Goal: Navigation & Orientation: Understand site structure

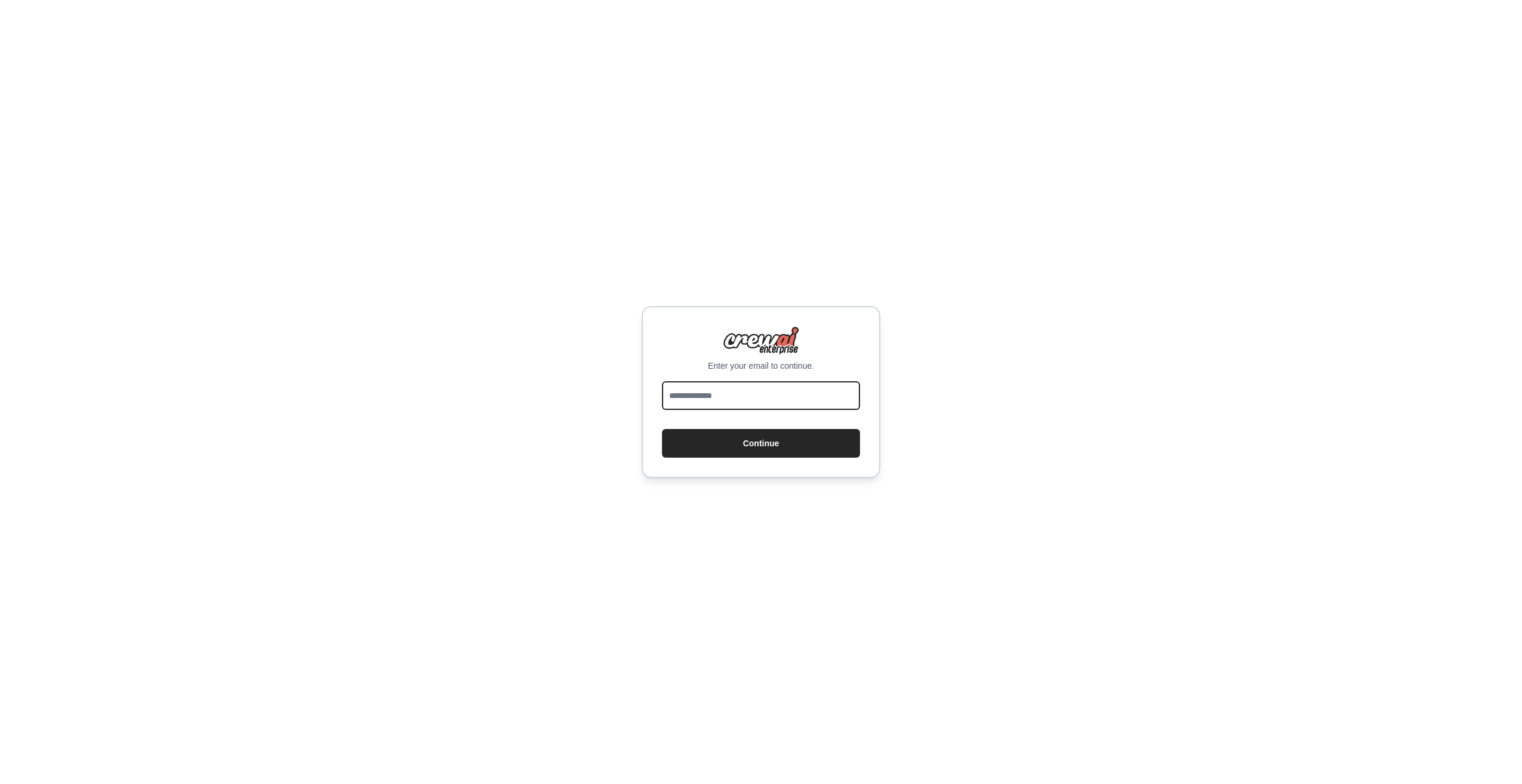
click at [703, 392] on input "email" at bounding box center [761, 395] width 198 height 28
click at [707, 396] on input "email" at bounding box center [761, 395] width 198 height 28
paste input "**********"
type input "**********"
click at [700, 441] on button "Continue" at bounding box center [761, 442] width 198 height 28
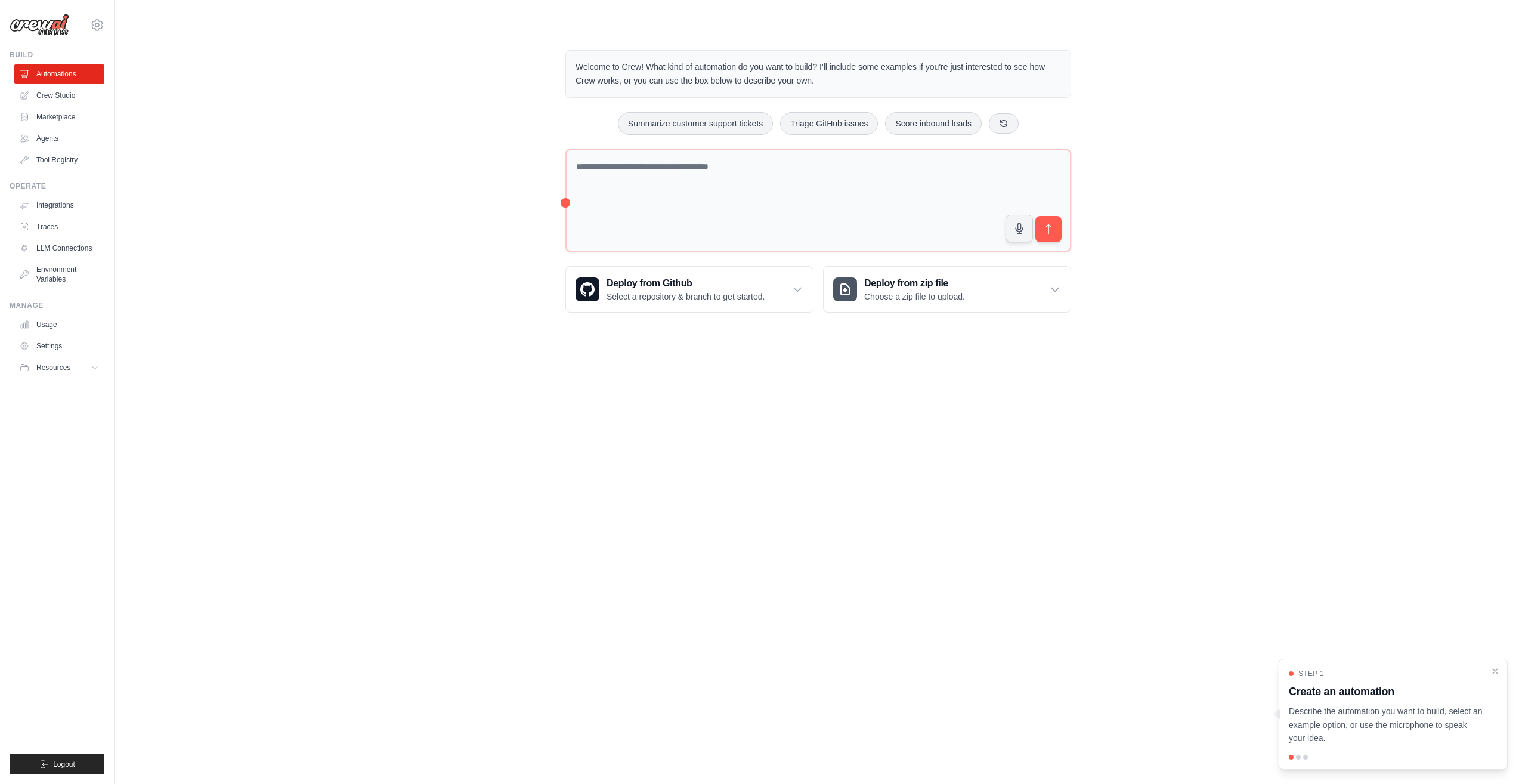
click at [238, 233] on div "Welcome to Crew! What kind of automation do you want to build? I'll include som…" at bounding box center [818, 181] width 1370 height 301
click at [55, 95] on link "Crew Studio" at bounding box center [60, 95] width 90 height 19
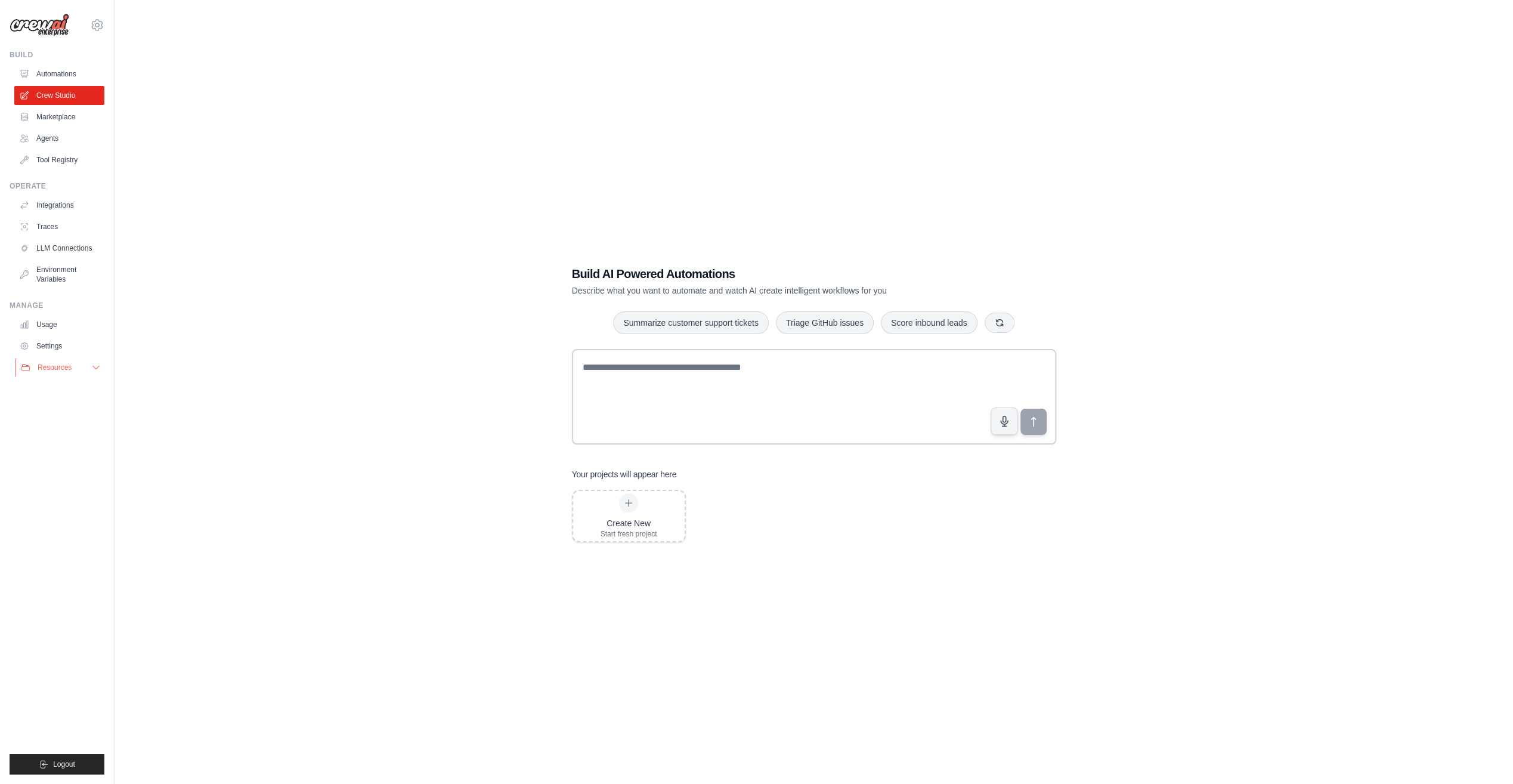
click at [49, 365] on span "Resources" at bounding box center [54, 368] width 34 height 10
click at [68, 386] on span "Documentation" at bounding box center [67, 388] width 49 height 10
click at [41, 142] on link "Agents" at bounding box center [60, 139] width 90 height 19
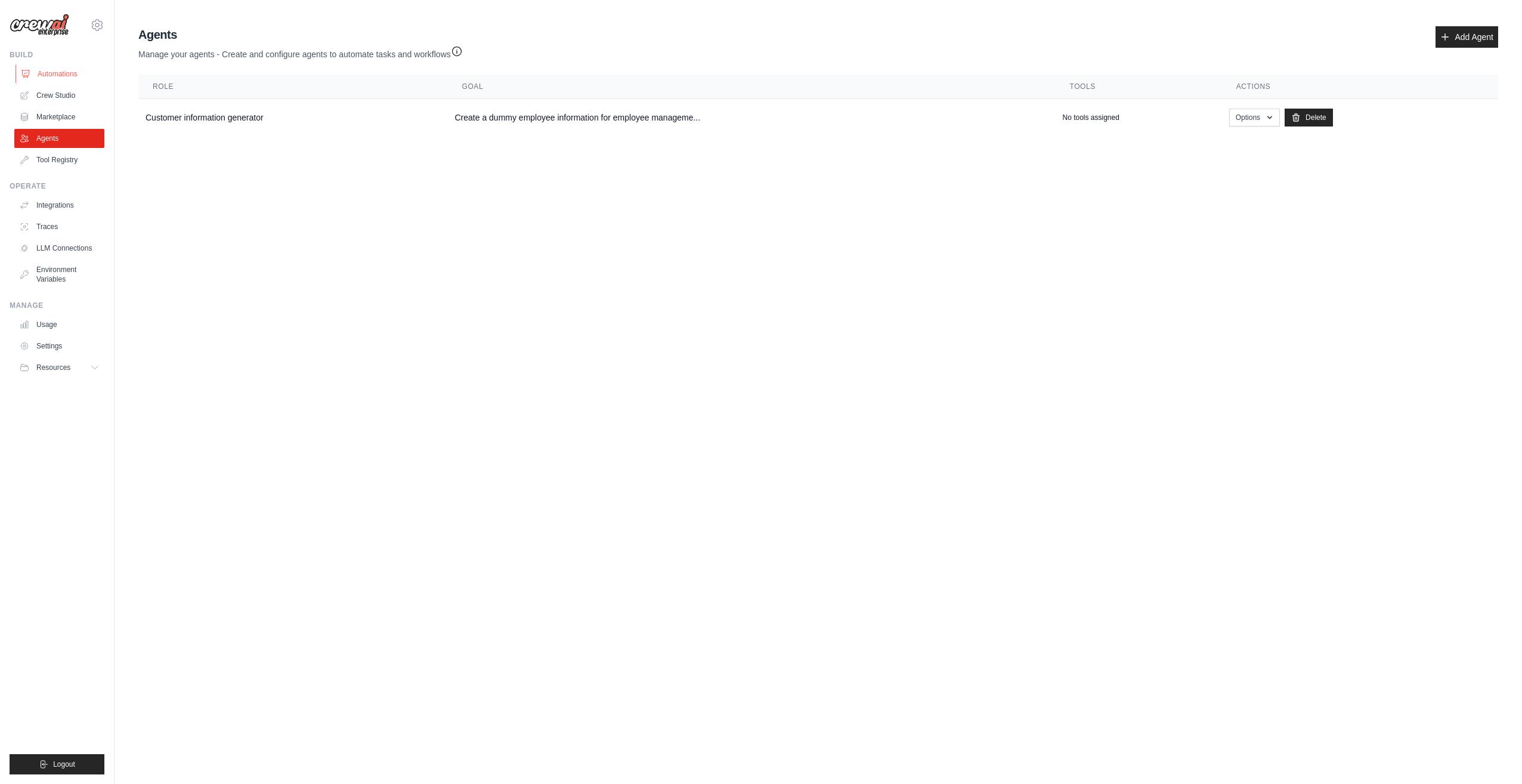
click at [67, 81] on link "Automations" at bounding box center [60, 74] width 90 height 19
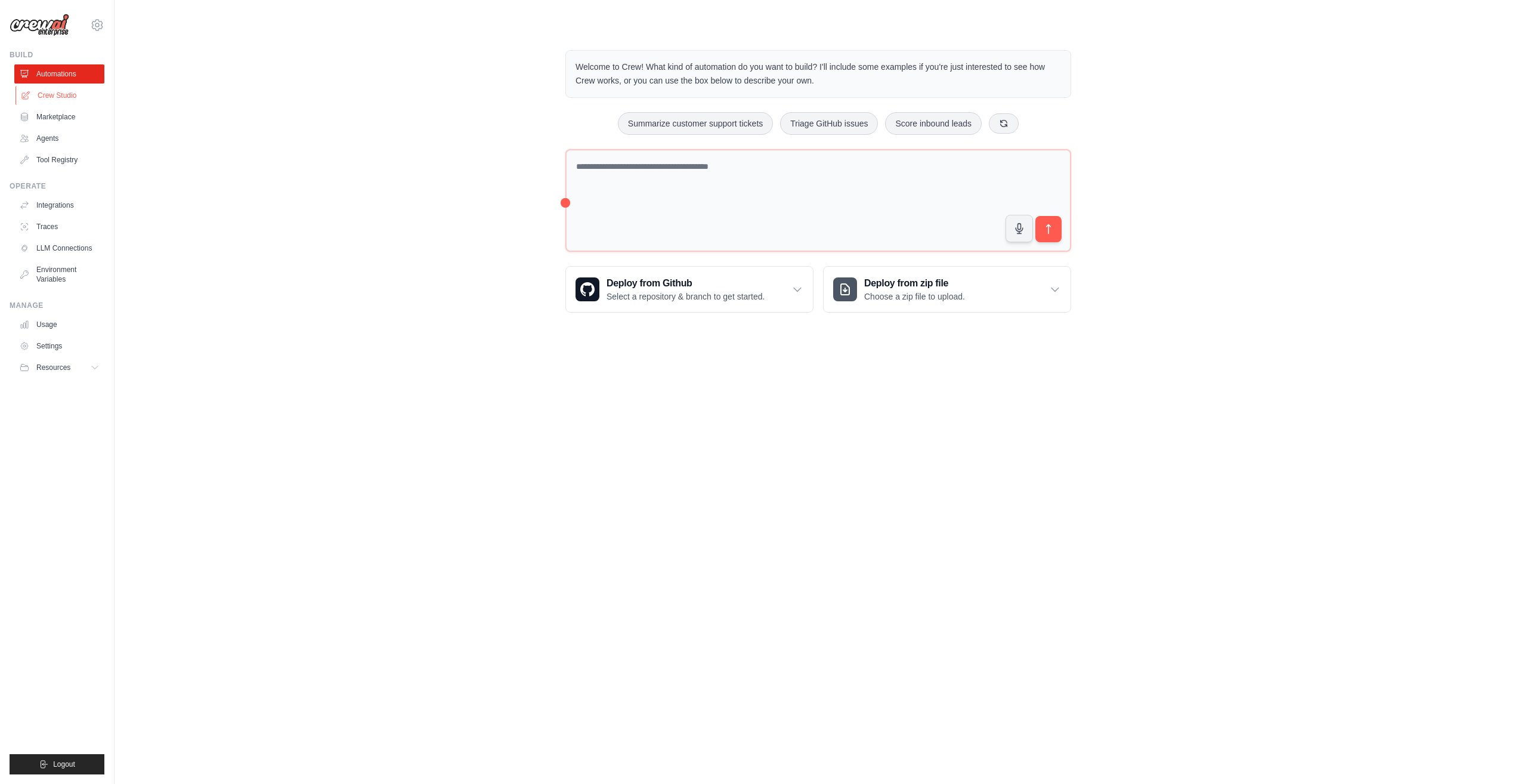
click at [66, 100] on link "Crew Studio" at bounding box center [60, 95] width 90 height 19
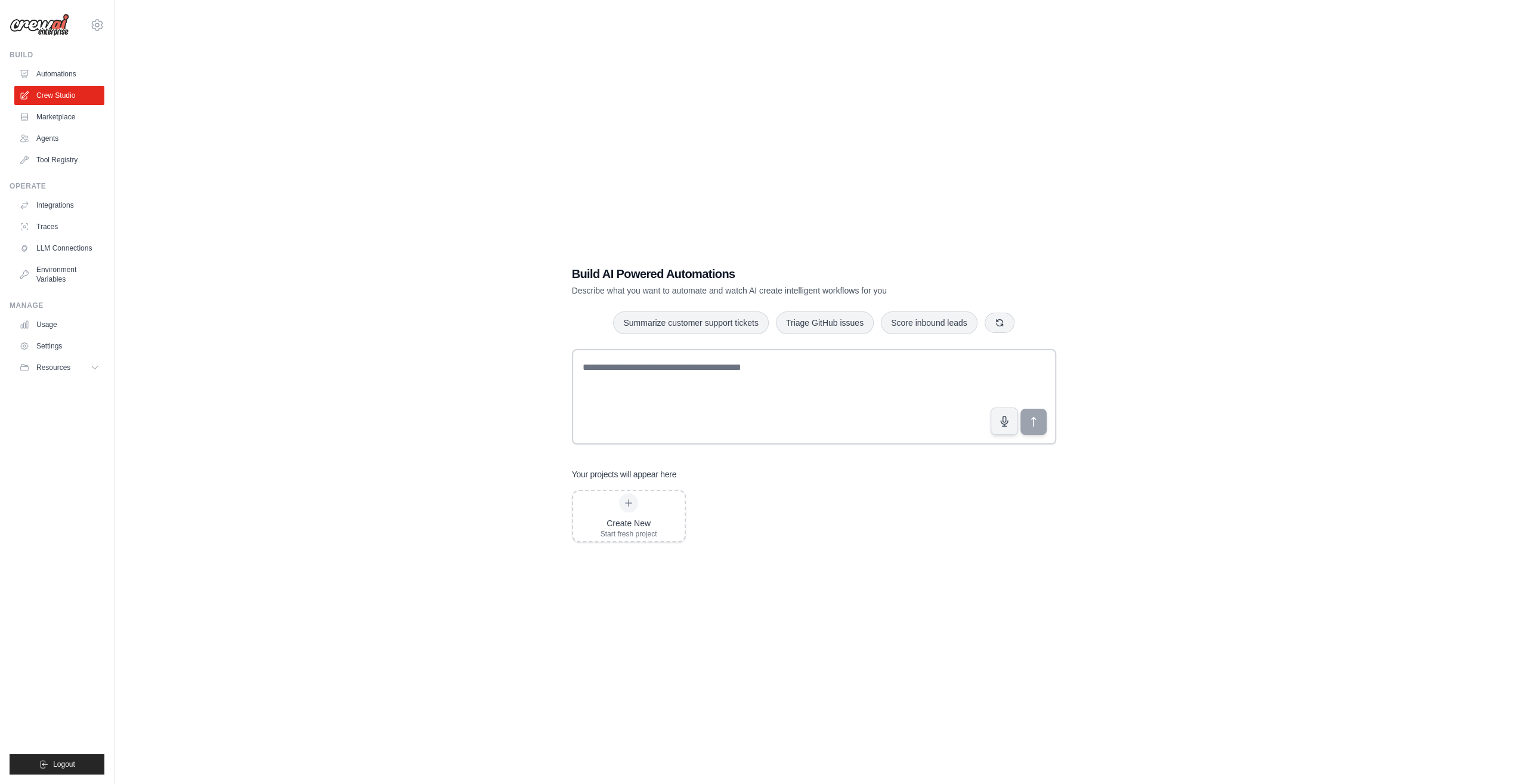
click at [55, 121] on link "Marketplace" at bounding box center [59, 117] width 90 height 19
click at [40, 202] on link "Integrations" at bounding box center [60, 206] width 90 height 19
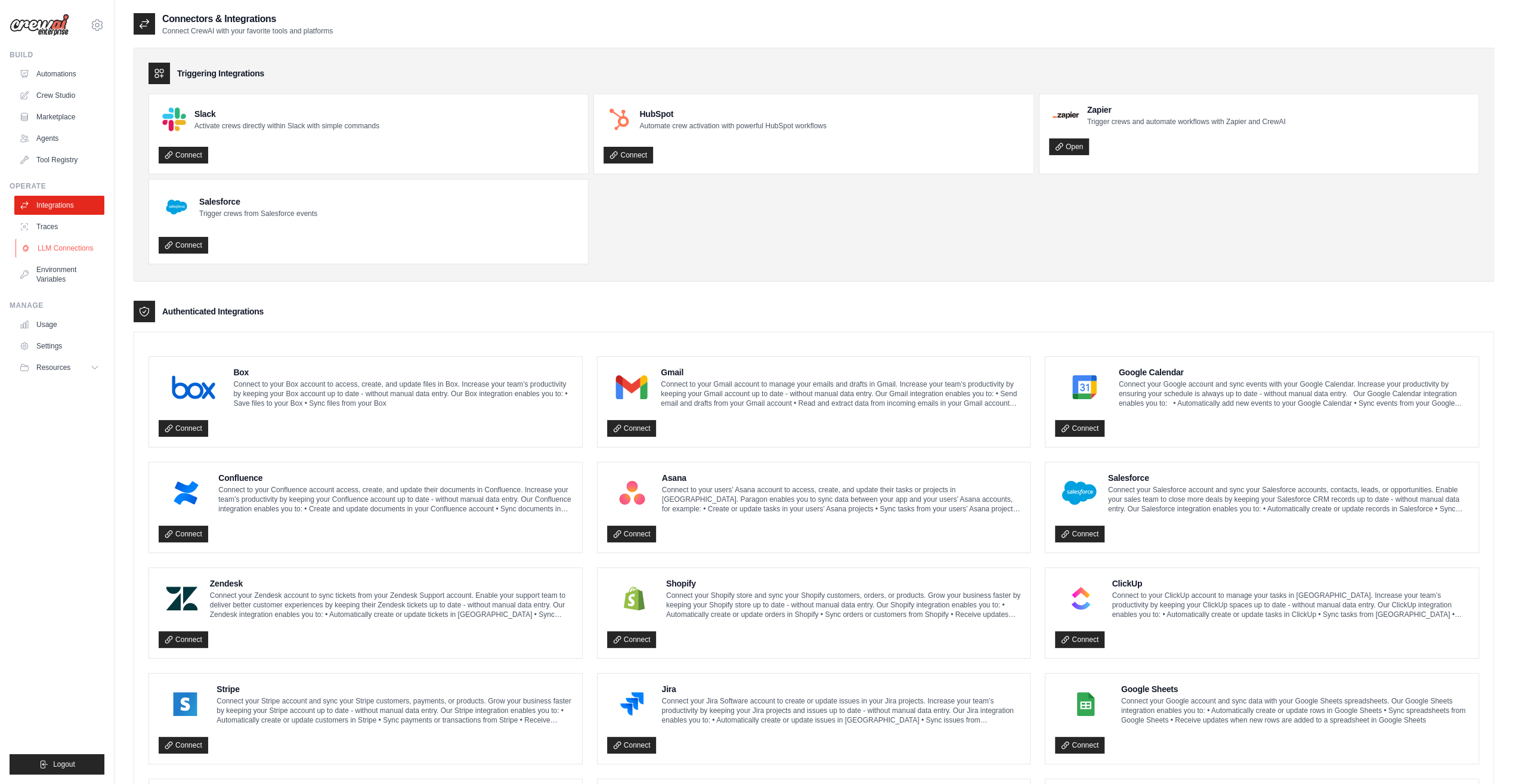
click at [67, 251] on link "LLM Connections" at bounding box center [60, 248] width 90 height 19
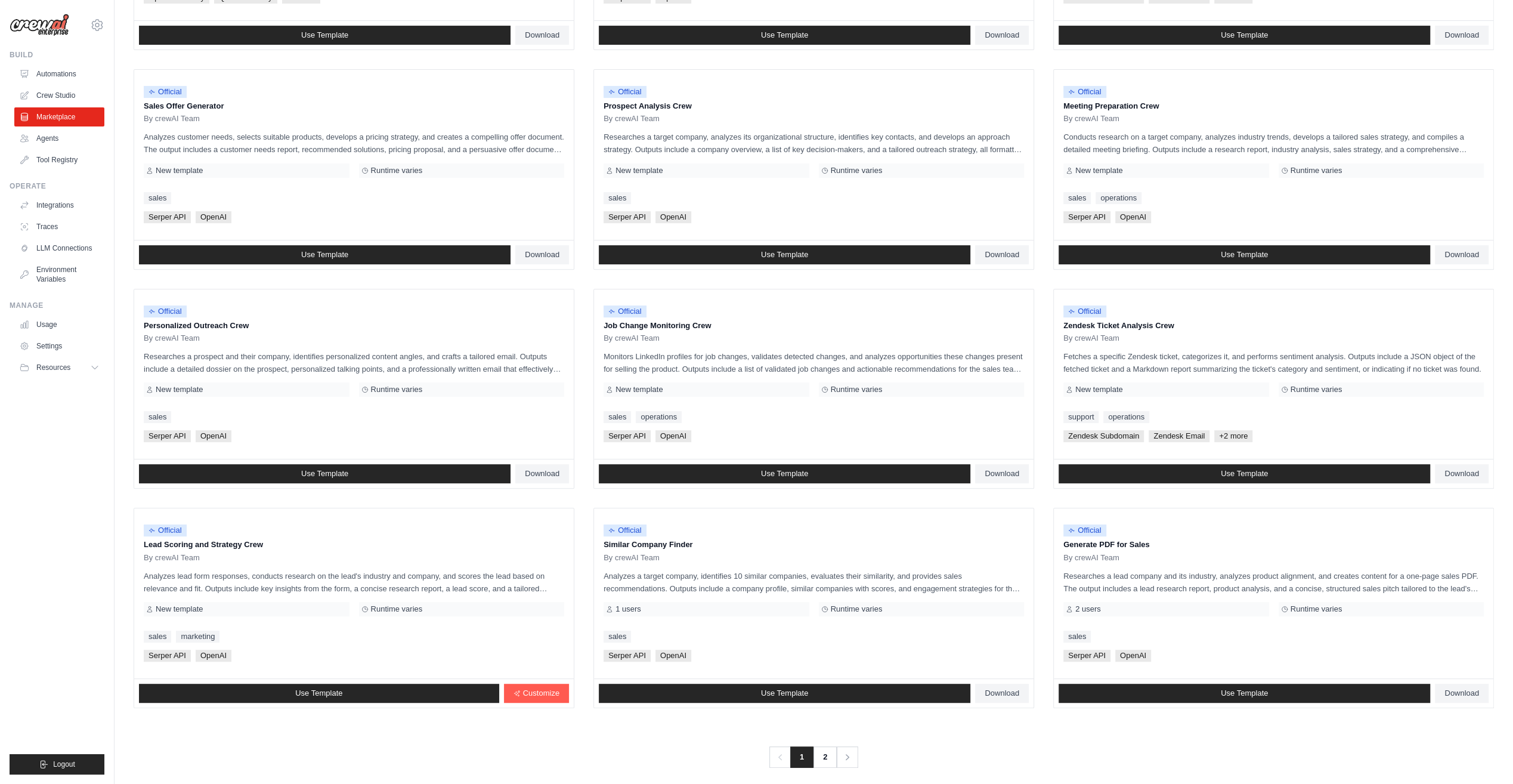
scroll to position [318, 0]
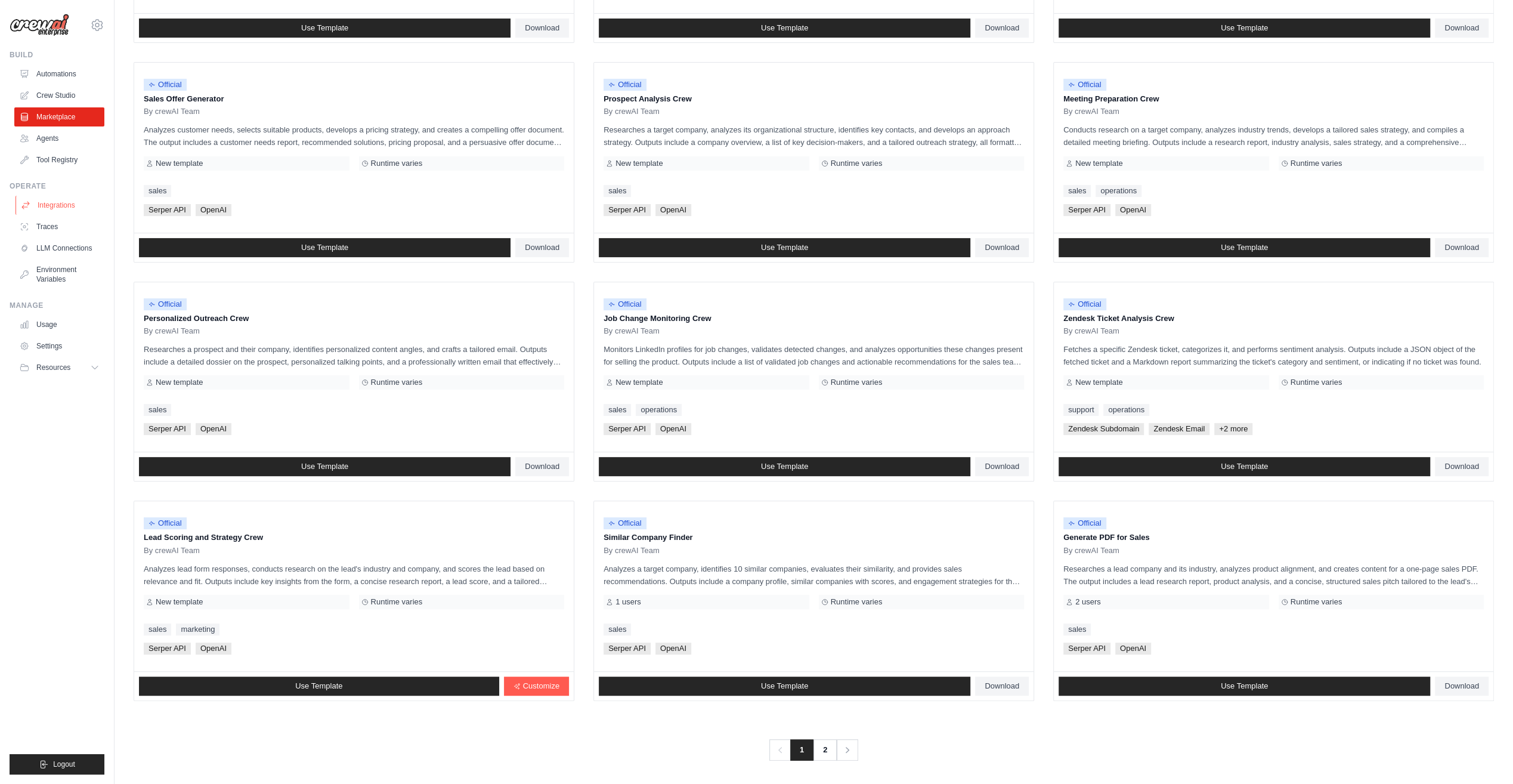
click at [51, 203] on link "Integrations" at bounding box center [60, 206] width 90 height 19
